Goal: Entertainment & Leisure: Browse casually

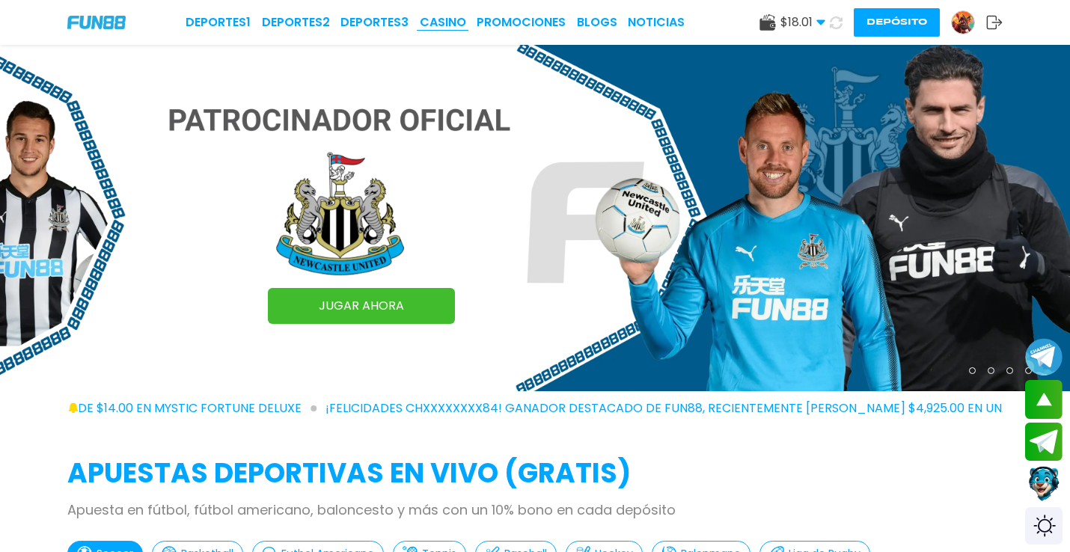
click at [453, 19] on link "CASINO" at bounding box center [443, 22] width 46 height 18
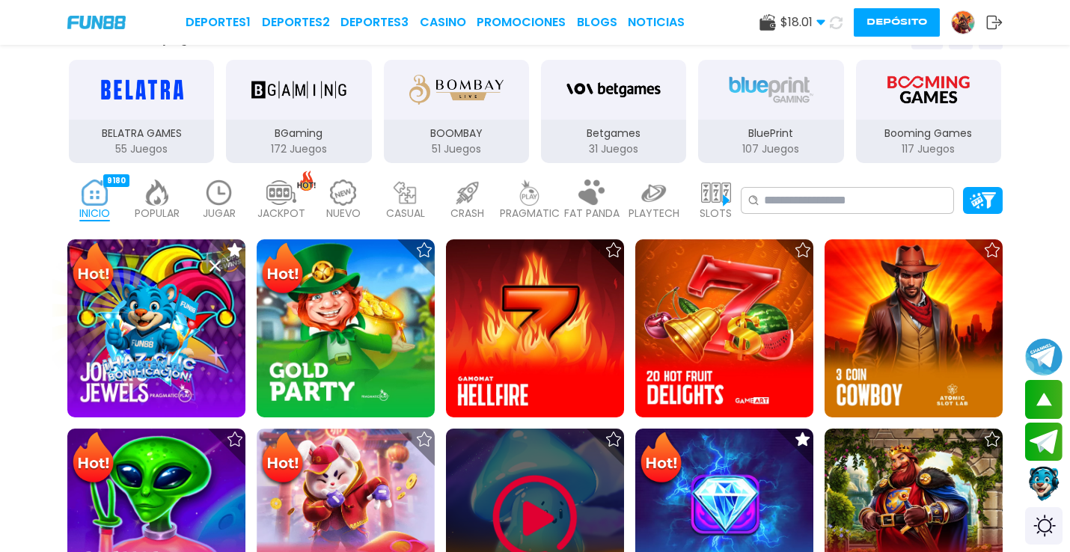
scroll to position [332, 0]
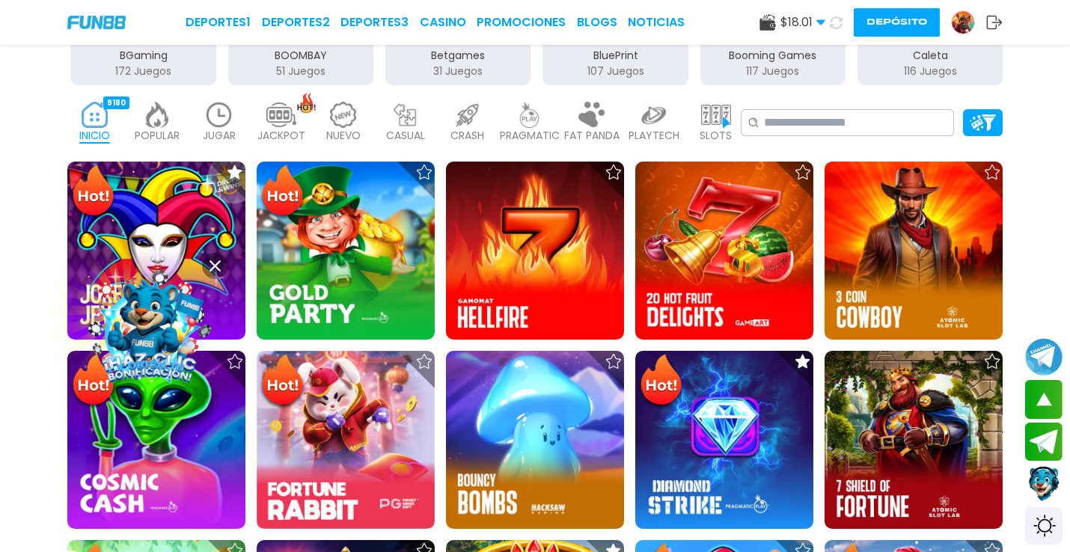
click at [211, 264] on icon at bounding box center [215, 265] width 11 height 11
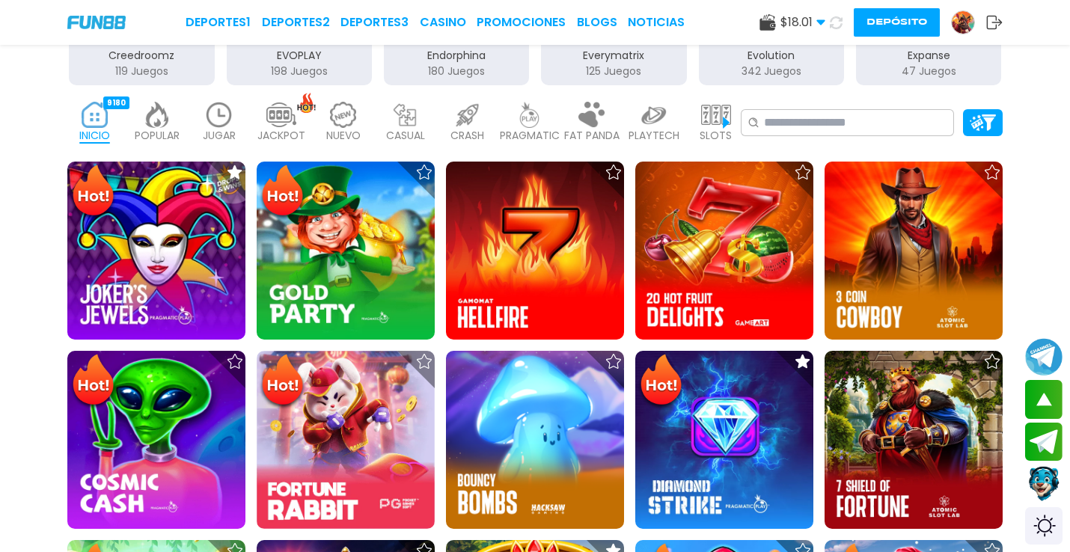
click at [214, 122] on img at bounding box center [219, 115] width 30 height 26
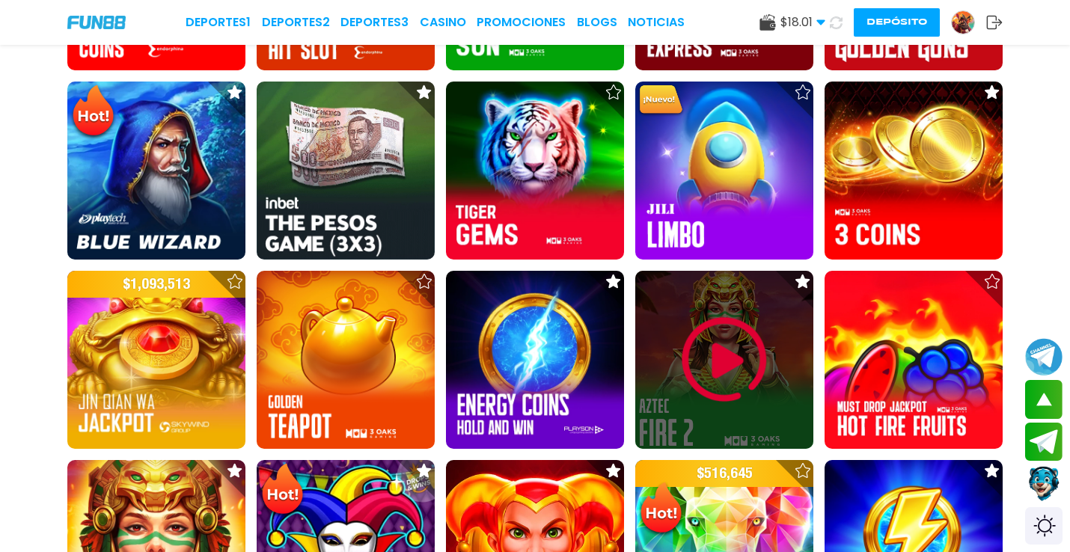
scroll to position [749, 0]
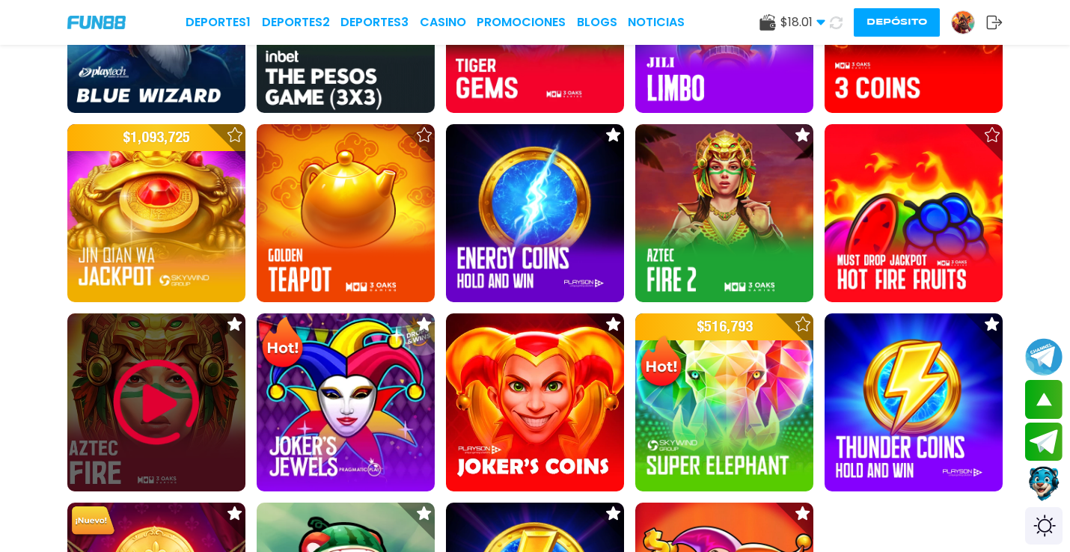
click at [138, 416] on img at bounding box center [157, 403] width 90 height 90
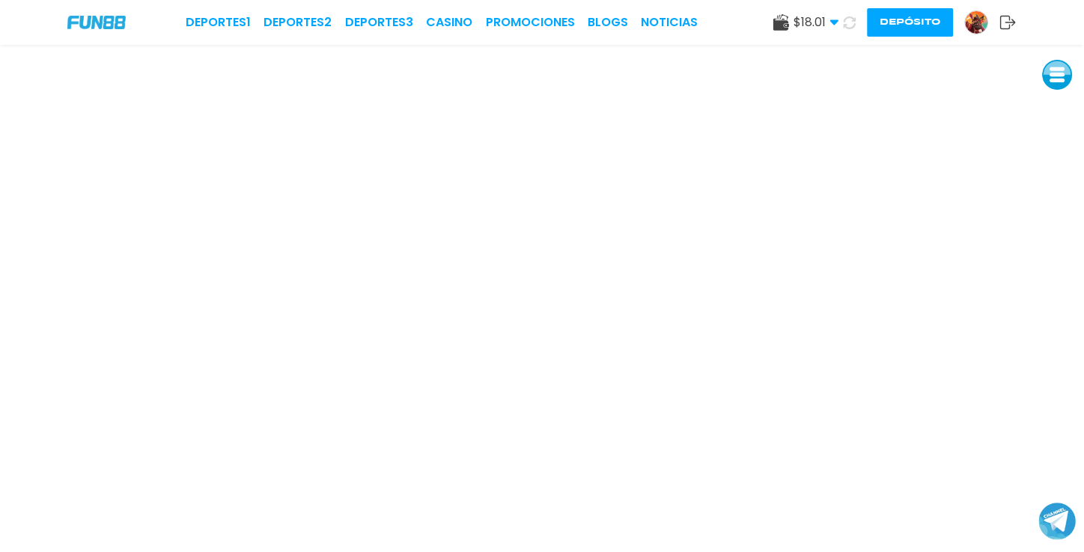
click at [1050, 76] on button at bounding box center [1058, 75] width 30 height 30
click at [1048, 75] on button at bounding box center [1058, 77] width 30 height 30
click at [1057, 85] on button at bounding box center [1064, 85] width 30 height 30
click at [1057, 84] on button at bounding box center [1066, 86] width 30 height 30
drag, startPoint x: 1054, startPoint y: 86, endPoint x: 1084, endPoint y: 79, distance: 30.7
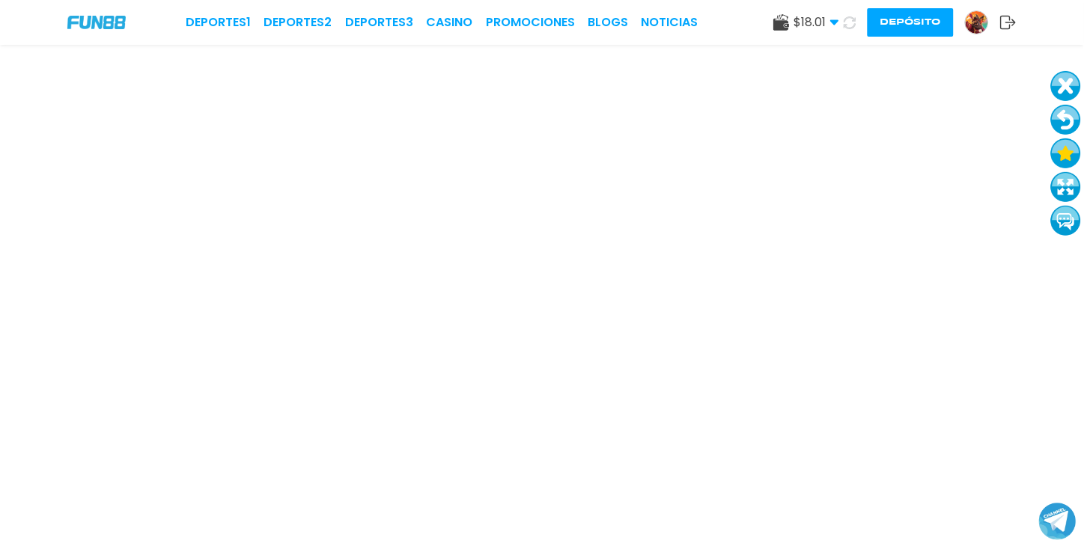
click at [1083, 79] on html "Deportes 1 Deportes 2 Deportes 3 CASINO Promociones BLOGS NOTICIAS $ 18.01 Dine…" at bounding box center [542, 276] width 1084 height 552
click at [1074, 88] on button at bounding box center [1069, 95] width 30 height 30
click at [1076, 97] on button at bounding box center [1069, 97] width 30 height 30
click at [1076, 138] on button at bounding box center [1069, 134] width 30 height 30
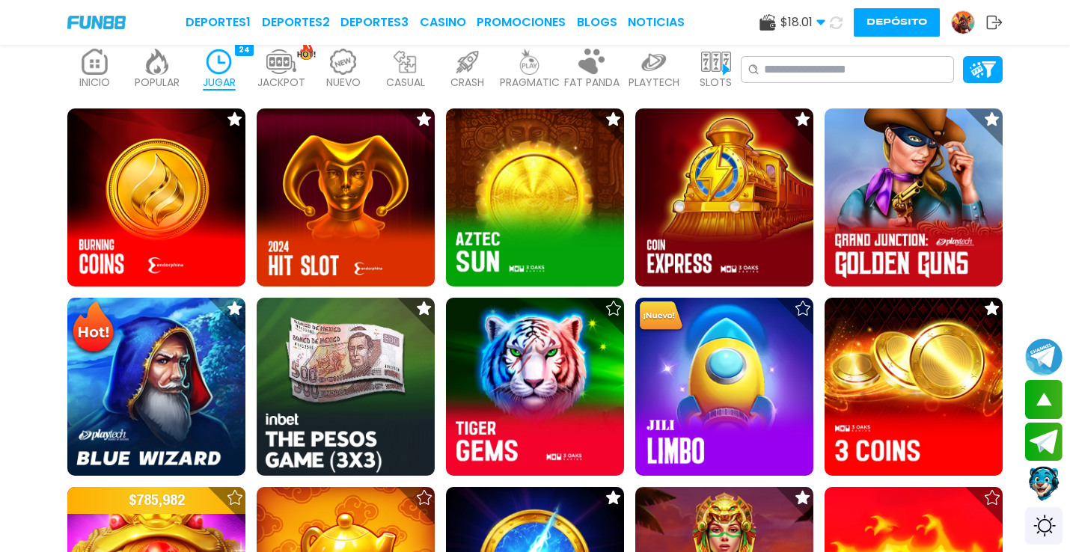
scroll to position [332, 0]
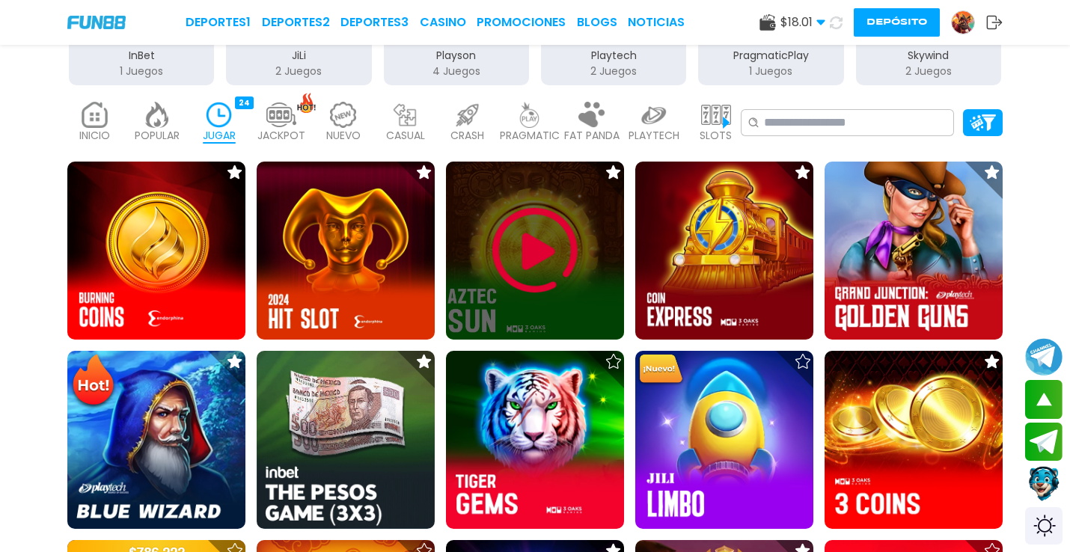
click at [527, 247] on img at bounding box center [535, 251] width 90 height 90
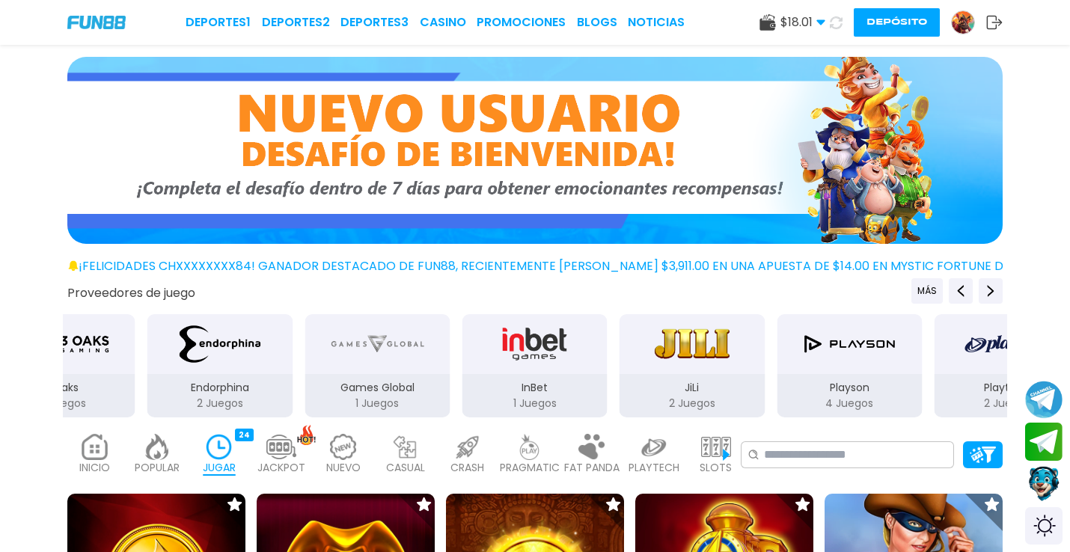
click at [731, 368] on div "JiLi" at bounding box center [692, 344] width 145 height 60
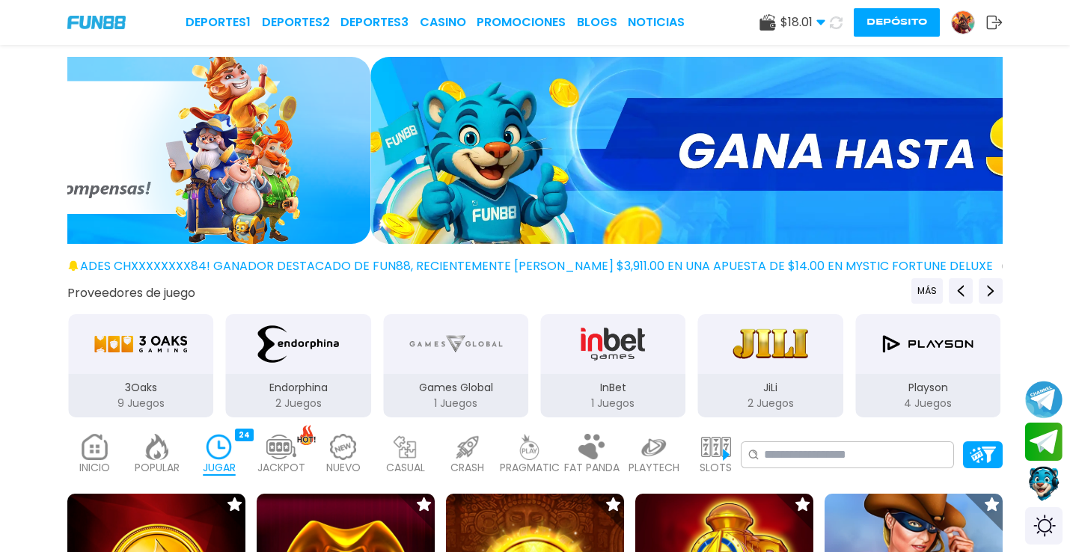
click at [729, 370] on div "JiLi" at bounding box center [770, 344] width 145 height 60
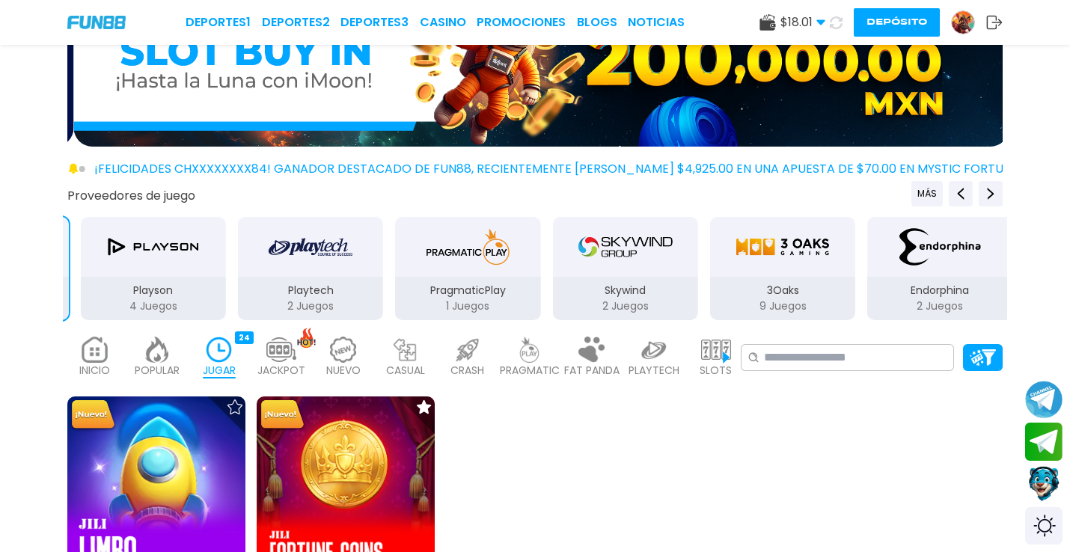
scroll to position [166, 0]
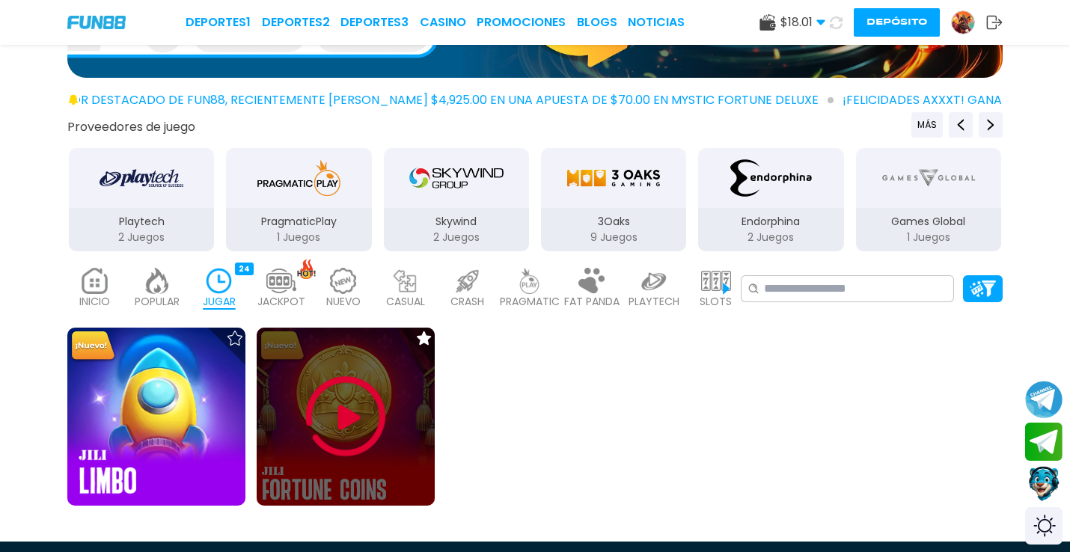
click at [352, 386] on img at bounding box center [346, 417] width 90 height 90
